Goal: Task Accomplishment & Management: Complete application form

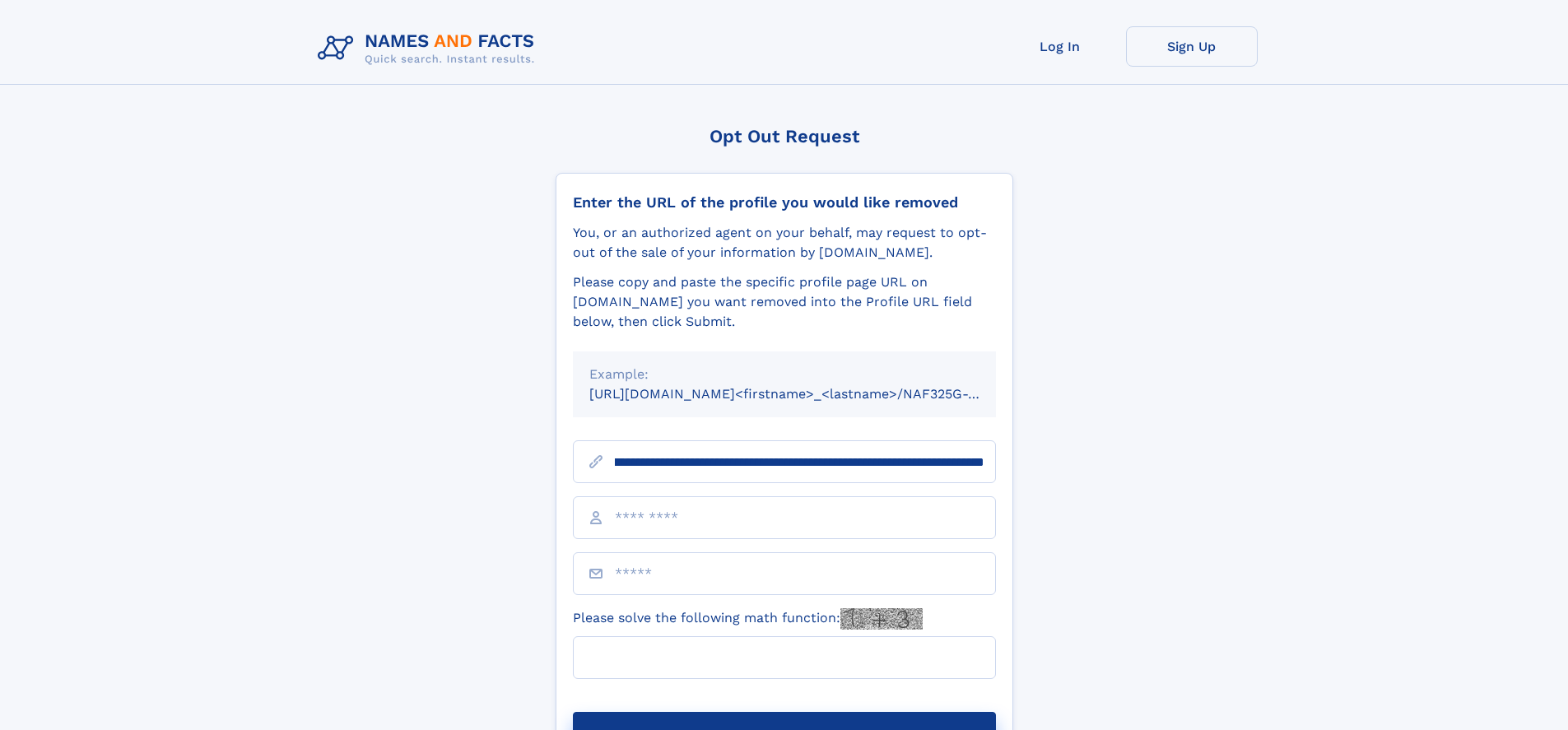
scroll to position [0, 170]
type input "**********"
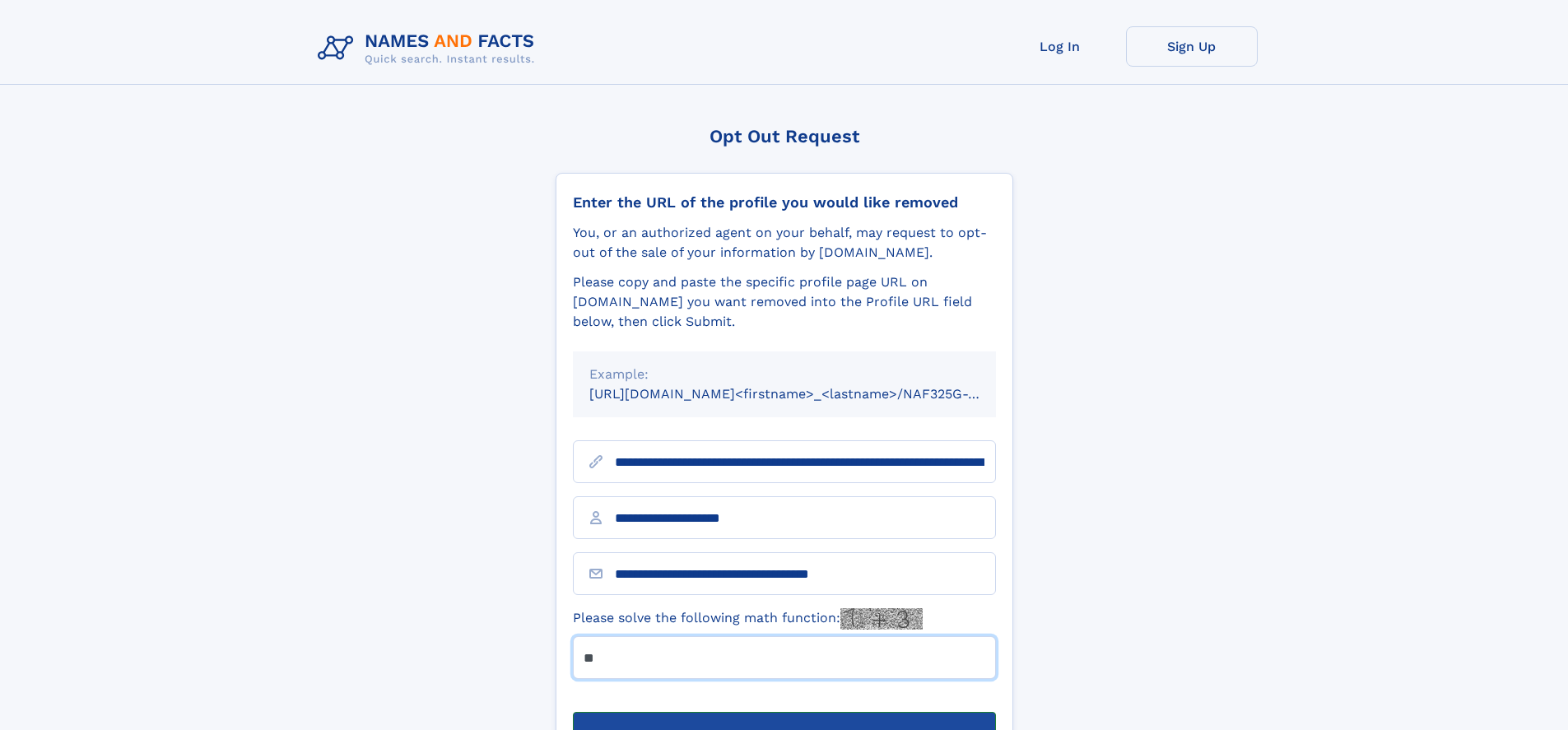
type input "**"
click at [783, 712] on button "Submit Opt Out Request" at bounding box center [784, 738] width 423 height 53
